Goal: Transaction & Acquisition: Purchase product/service

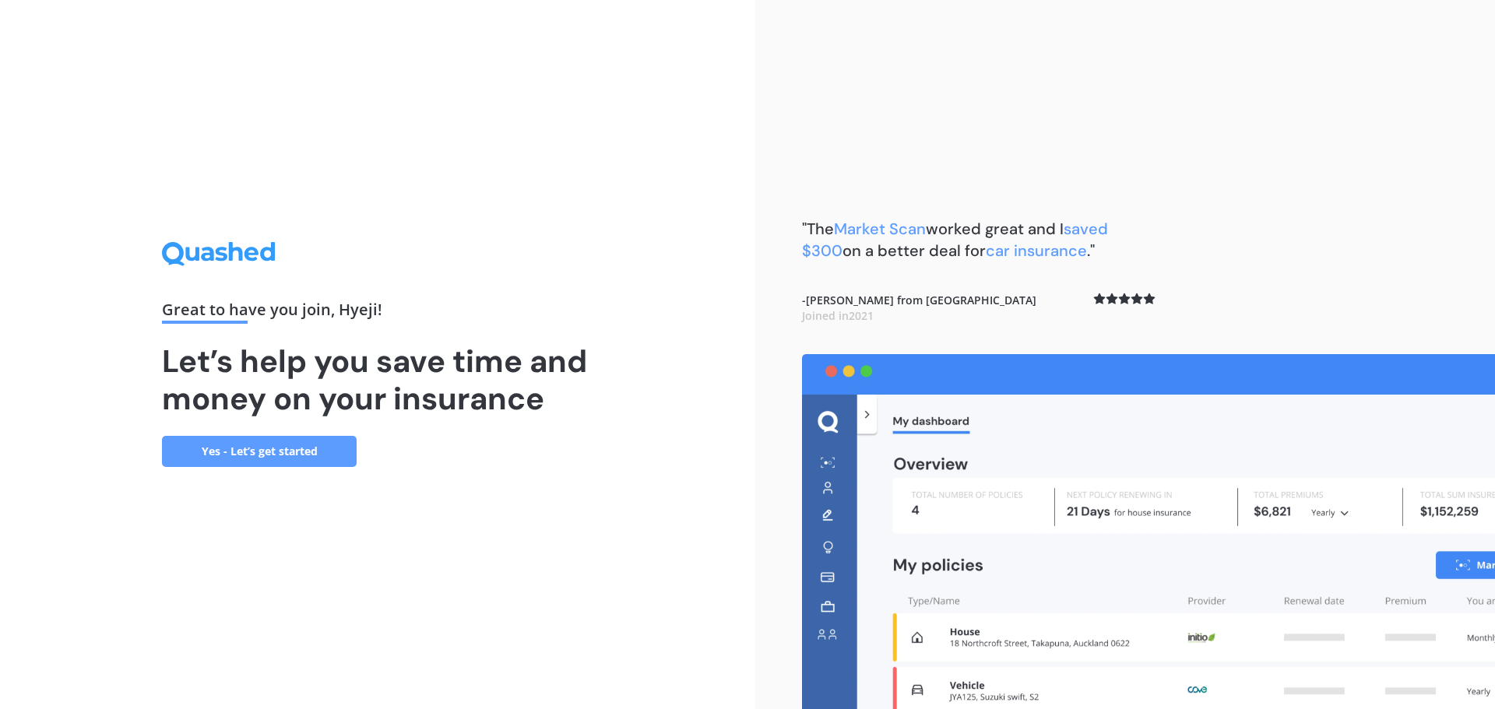
click at [252, 442] on link "Yes - Let’s get started" at bounding box center [259, 451] width 195 height 31
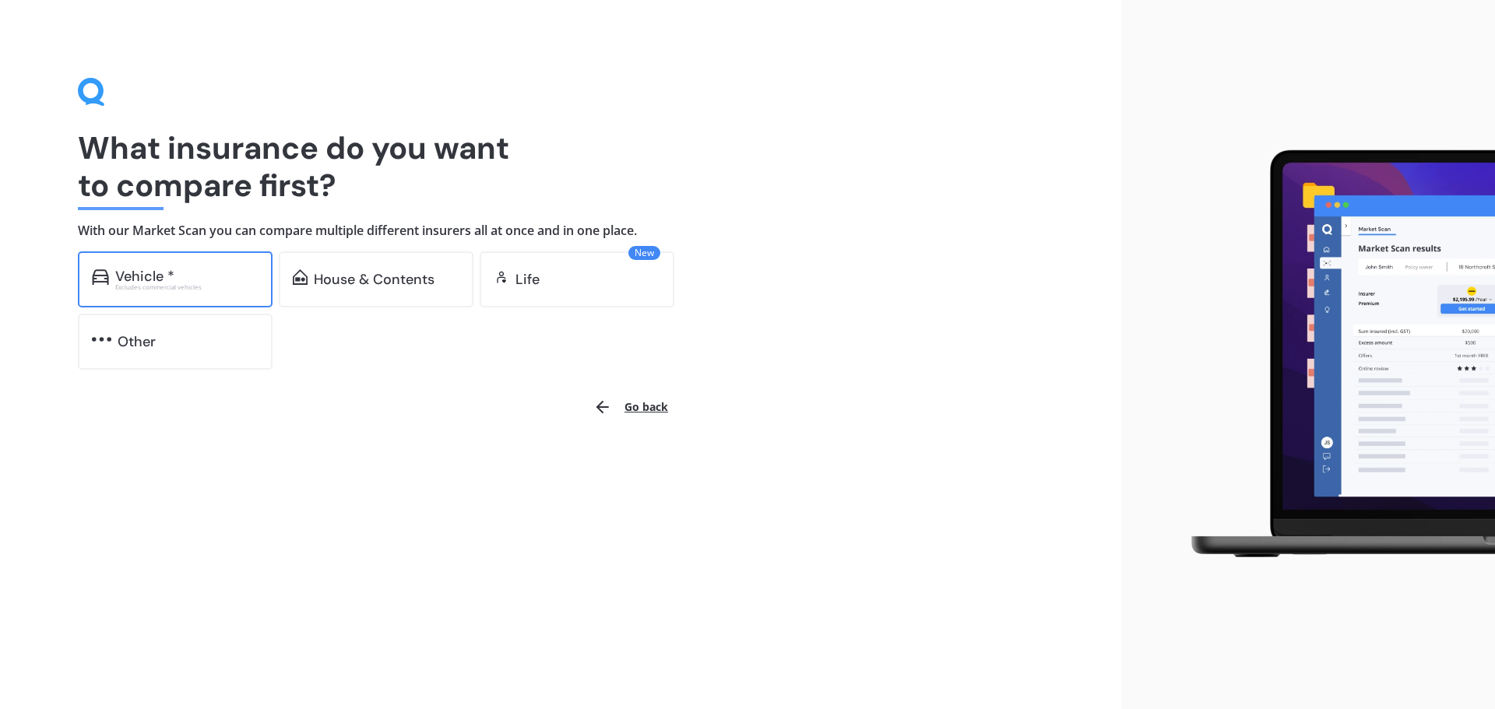
click at [227, 271] on div "Vehicle *" at bounding box center [186, 277] width 143 height 16
